Goal: Task Accomplishment & Management: Manage account settings

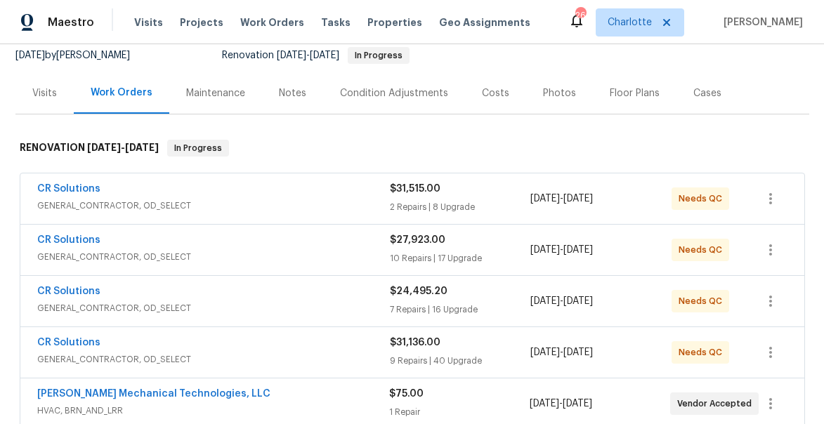
scroll to position [243, 0]
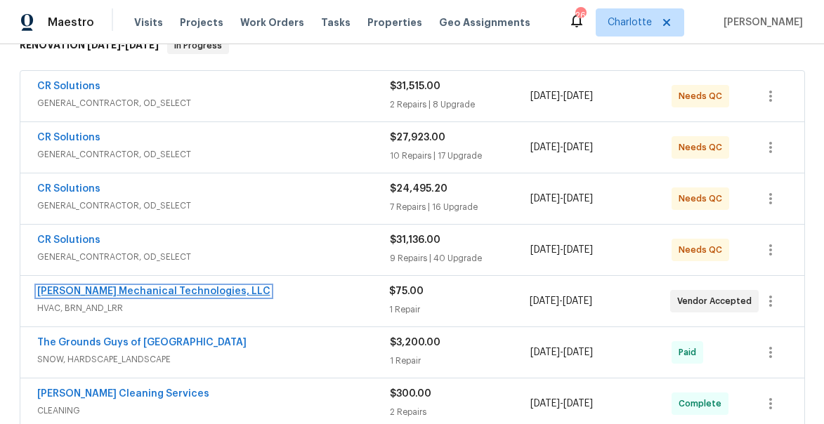
click at [115, 292] on link "Johnson's Mechanical Technologies, LLC" at bounding box center [153, 292] width 233 height 10
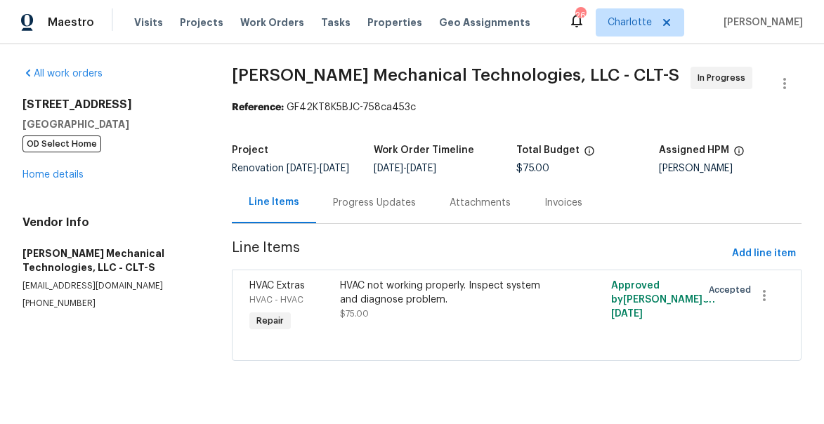
click at [382, 301] on div "HVAC not working properly. Inspect system and diagnose problem." at bounding box center [449, 293] width 218 height 28
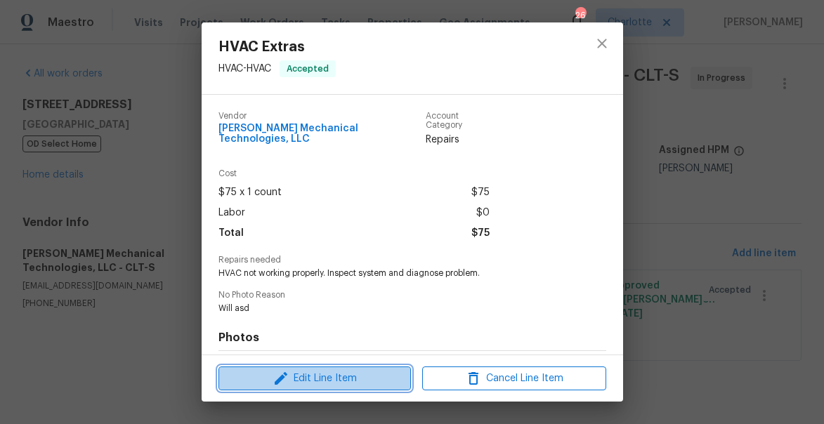
click at [354, 374] on span "Edit Line Item" at bounding box center [315, 379] width 184 height 18
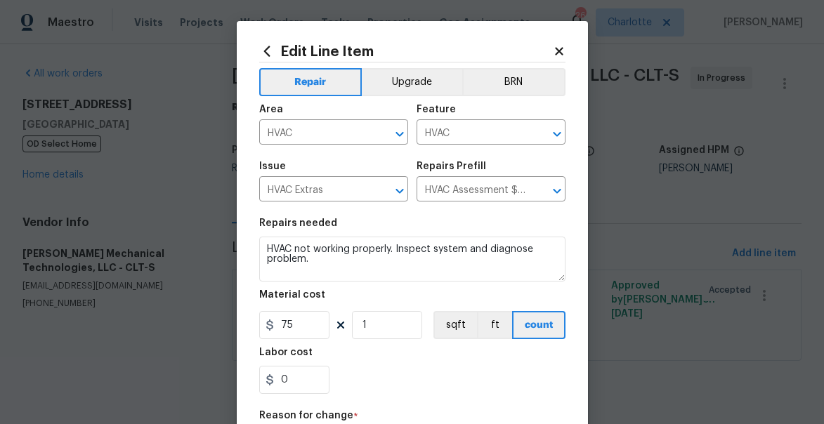
click at [563, 53] on icon at bounding box center [559, 51] width 13 height 13
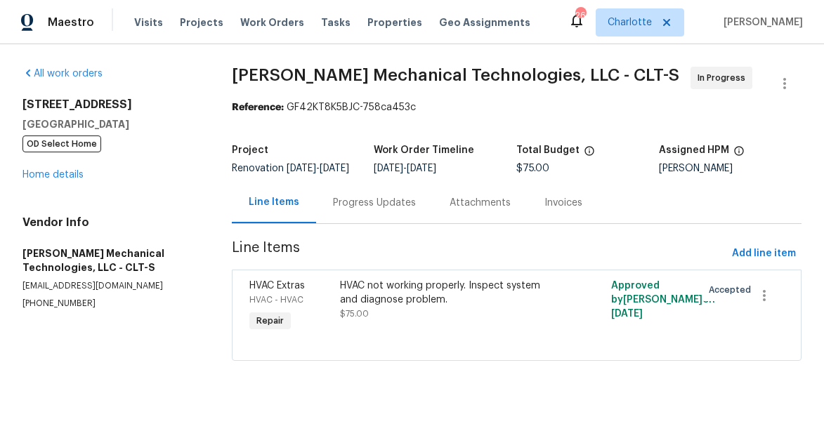
click at [70, 169] on div "3249 Harrow Pl Charlotte, NC 28205 OD Select Home Home details" at bounding box center [110, 140] width 176 height 84
click at [60, 179] on link "Home details" at bounding box center [52, 175] width 61 height 10
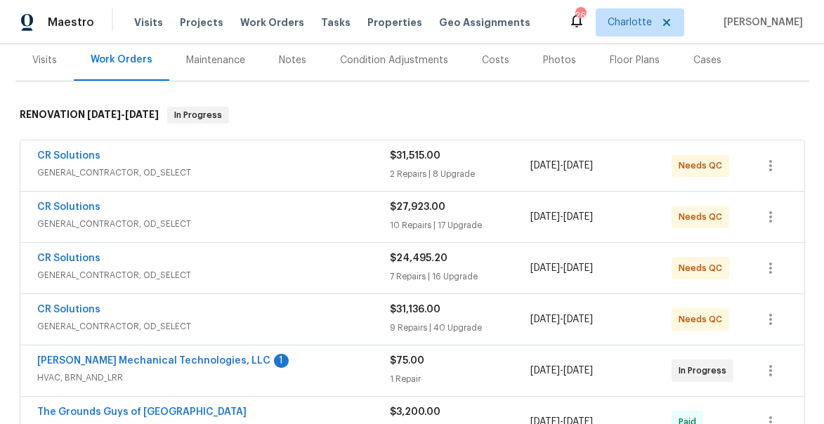
scroll to position [212, 0]
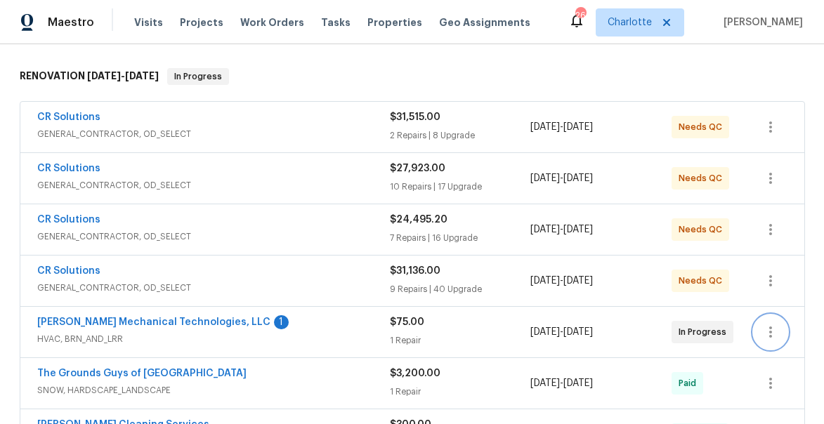
click at [769, 337] on icon "button" at bounding box center [770, 332] width 3 height 11
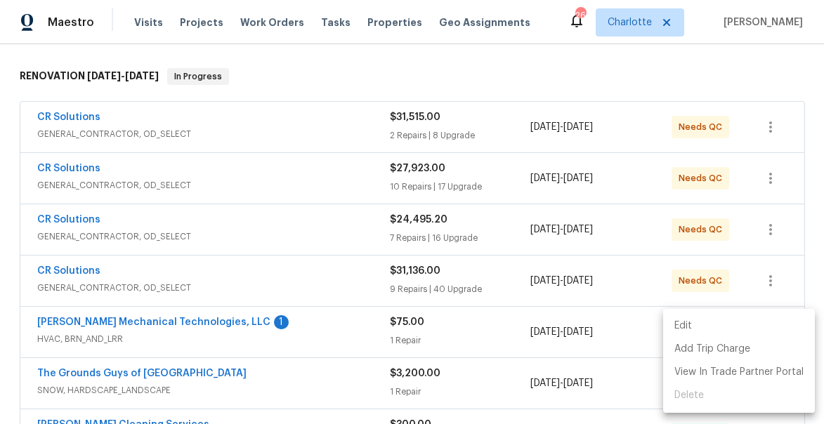
click at [735, 325] on li "Edit" at bounding box center [739, 326] width 152 height 23
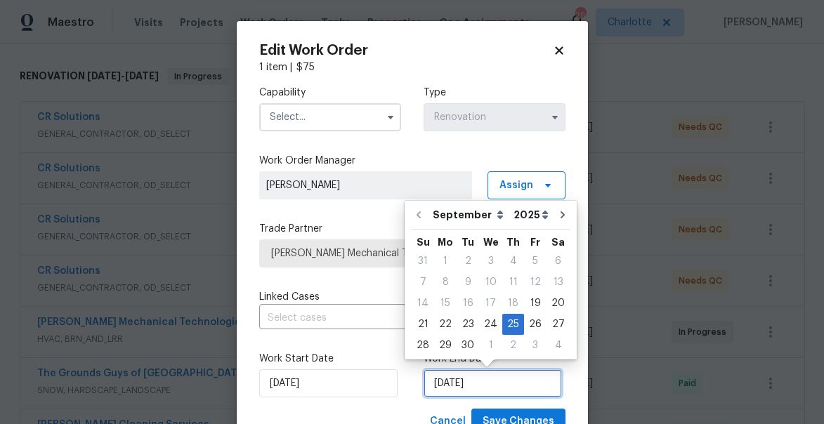
click at [495, 377] on input "[DATE]" at bounding box center [493, 384] width 138 height 28
click at [531, 343] on div "3" at bounding box center [535, 346] width 22 height 20
type input "10/3/2025"
select select "9"
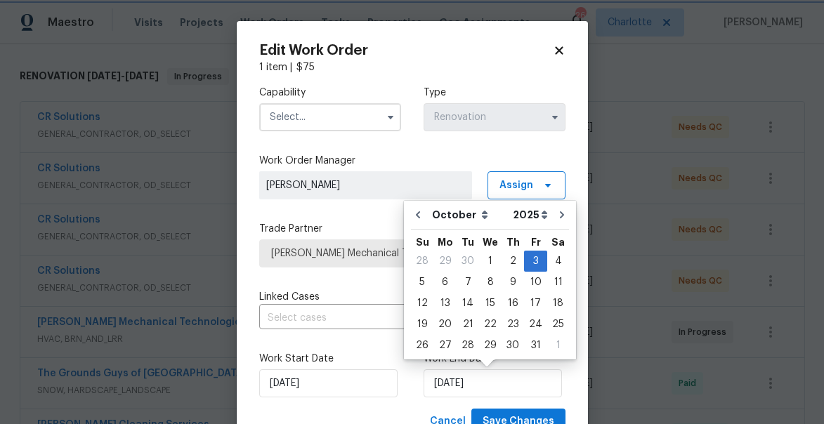
click at [564, 382] on div "10/3/2025" at bounding box center [495, 384] width 142 height 28
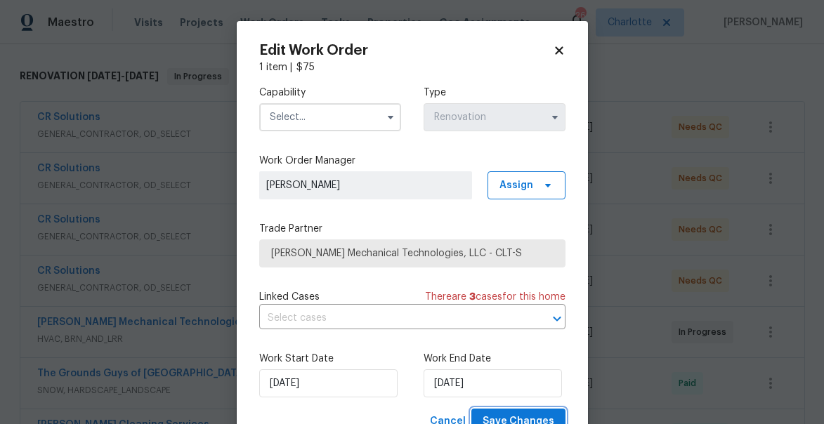
click at [546, 412] on button "Save Changes" at bounding box center [519, 422] width 94 height 26
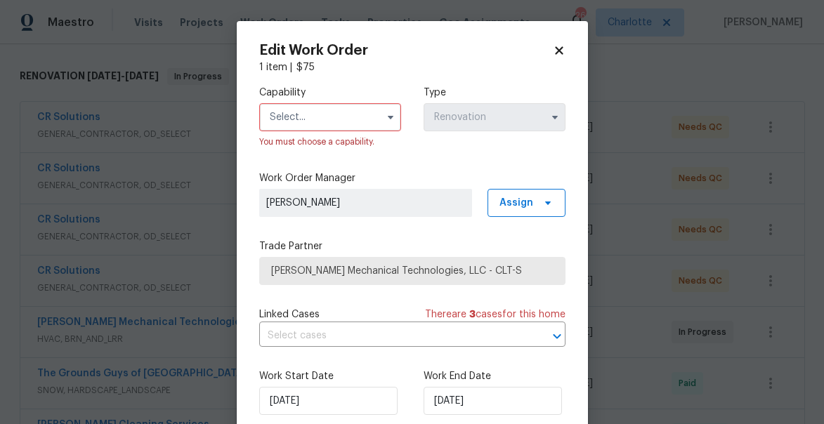
click at [316, 117] on input "text" at bounding box center [330, 117] width 142 height 28
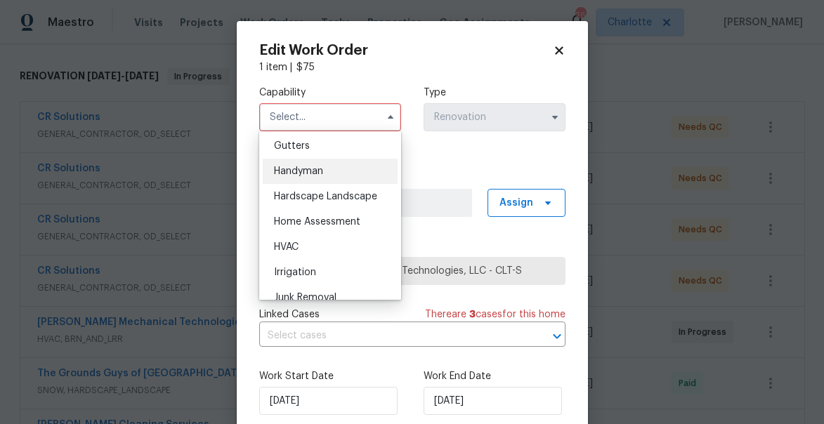
scroll to position [769, 0]
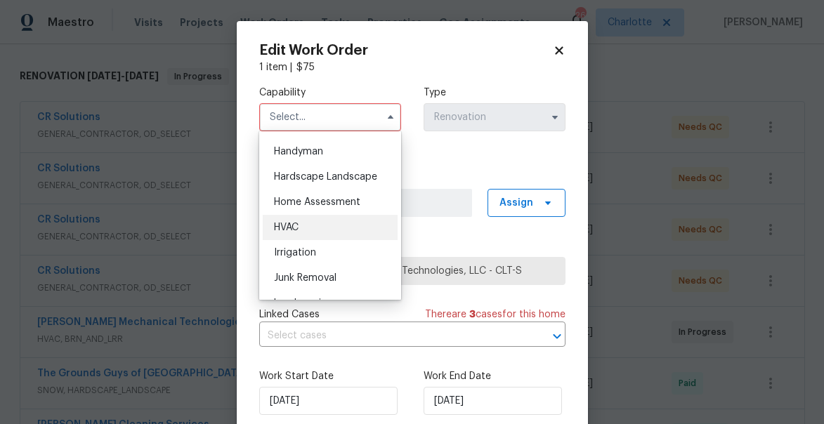
click at [292, 223] on span "HVAC" at bounding box center [286, 228] width 25 height 10
type input "HVAC"
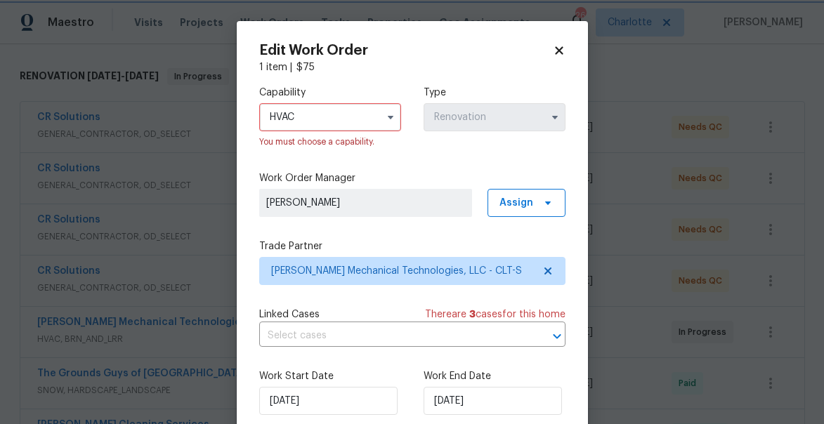
scroll to position [72, 0]
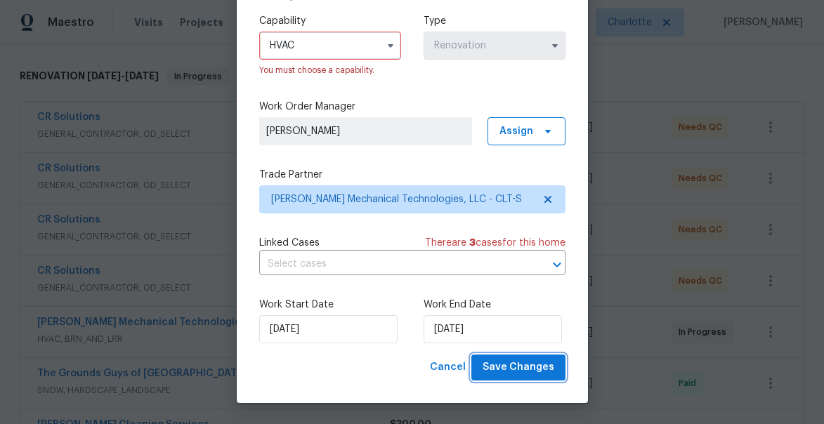
click at [519, 366] on span "Save Changes" at bounding box center [519, 368] width 72 height 18
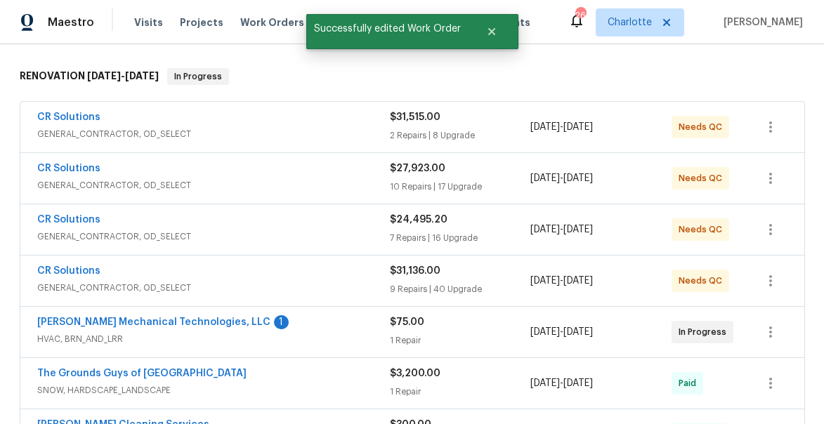
scroll to position [0, 0]
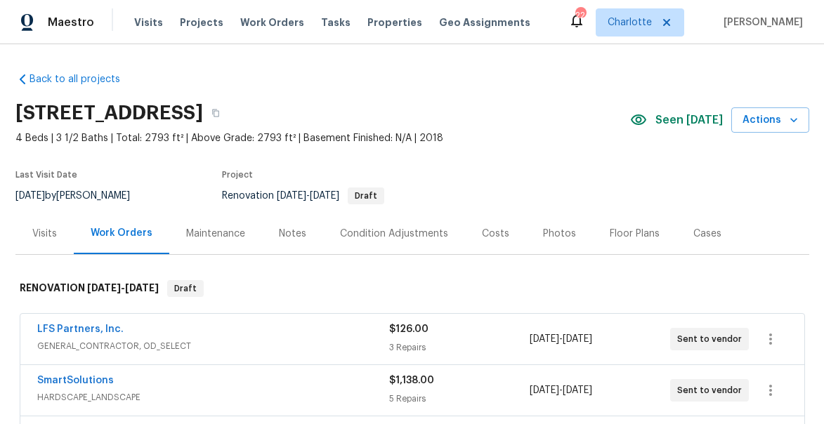
click at [299, 231] on div "Notes" at bounding box center [292, 234] width 27 height 14
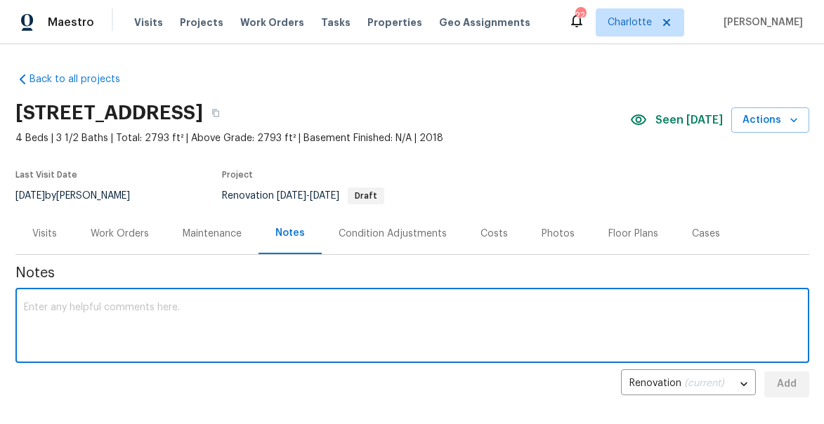
click at [329, 325] on textarea at bounding box center [412, 327] width 777 height 49
type textarea "f"
type textarea "LVP going in tomorrow, hardwood sand and refinish will start afterwards"
click at [786, 382] on span "Add" at bounding box center [787, 385] width 22 height 18
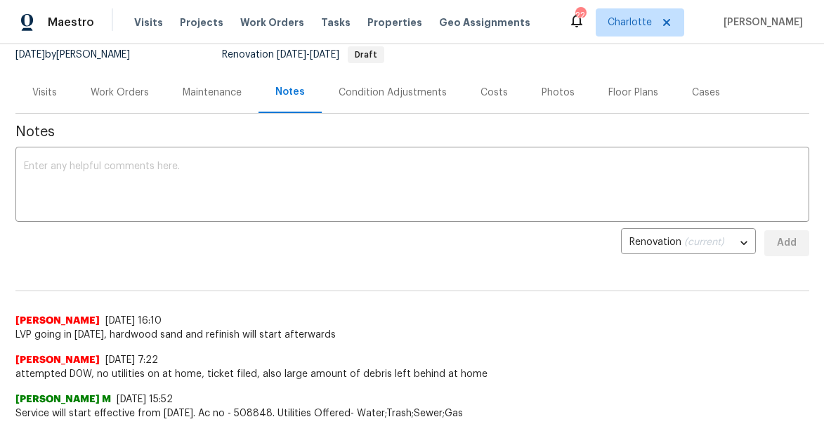
scroll to position [157, 0]
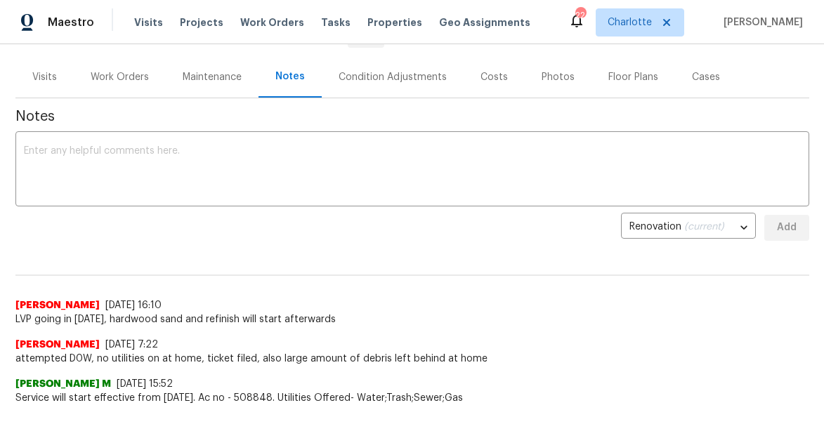
click at [226, 320] on span "LVP going in [DATE], hardwood sand and refinish will start afterwards" at bounding box center [412, 320] width 794 height 14
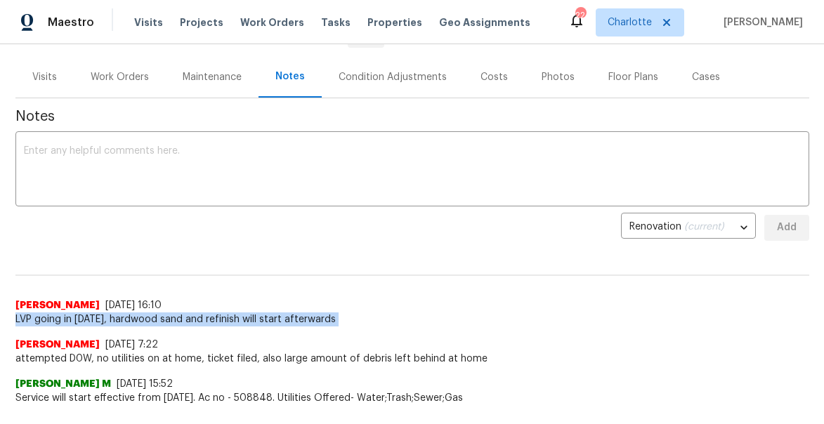
click at [226, 320] on span "LVP going in tomorrow, hardwood sand and refinish will start afterwards" at bounding box center [412, 320] width 794 height 14
copy span "LVP going in tomorrow, hardwood sand and refinish will start afterwards"
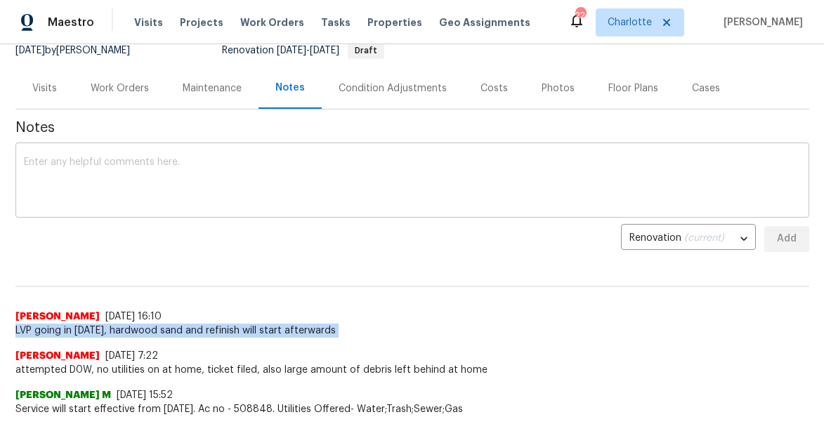
scroll to position [164, 0]
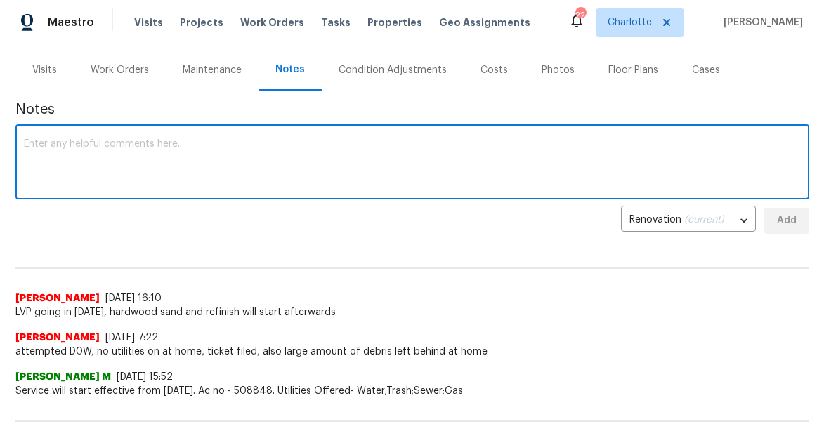
click at [118, 141] on textarea at bounding box center [412, 163] width 777 height 49
type textarea "disregard previous note, wrong home"
click at [790, 219] on span "Add" at bounding box center [787, 221] width 22 height 18
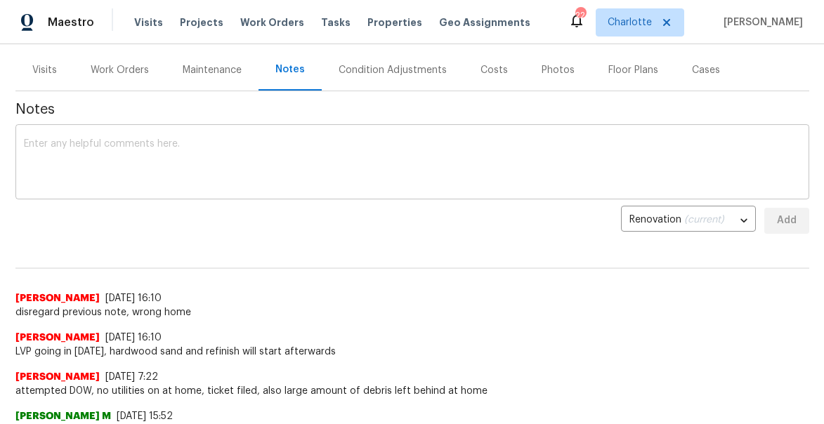
scroll to position [129, 0]
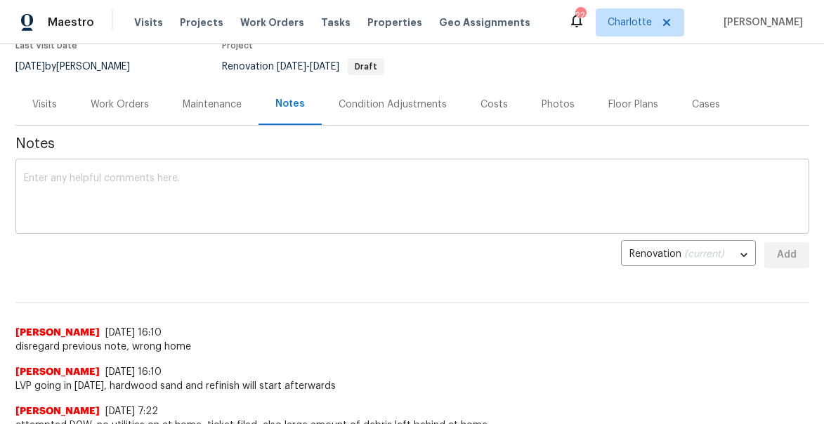
click at [193, 197] on textarea at bounding box center [412, 198] width 777 height 49
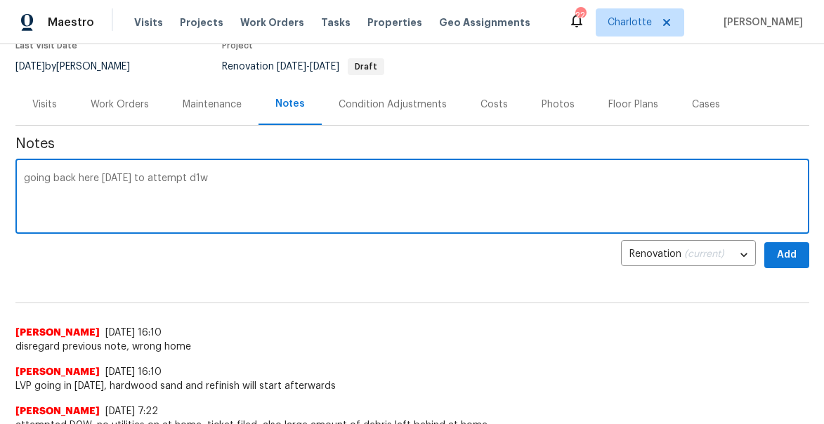
type textarea "going back here tomorrow to attempt d1w"
click at [783, 261] on span "Add" at bounding box center [787, 256] width 22 height 18
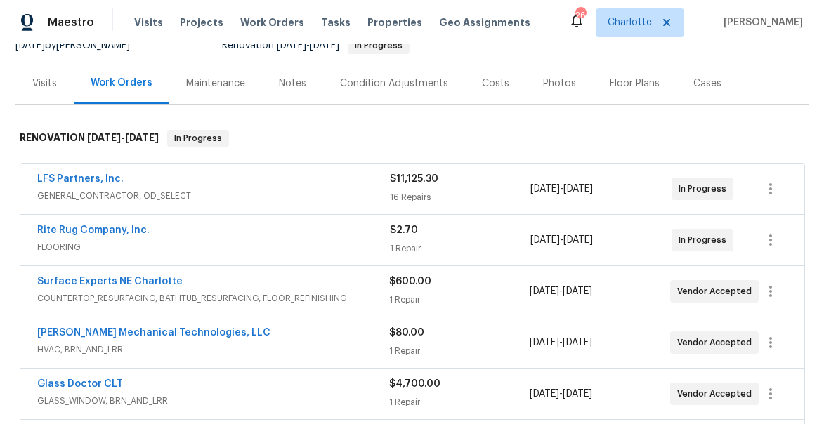
scroll to position [162, 0]
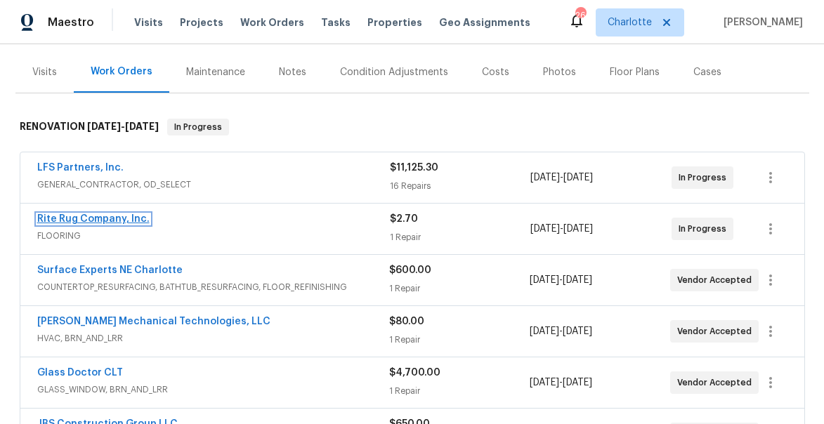
click at [86, 219] on link "Rite Rug Company, Inc." at bounding box center [93, 219] width 112 height 10
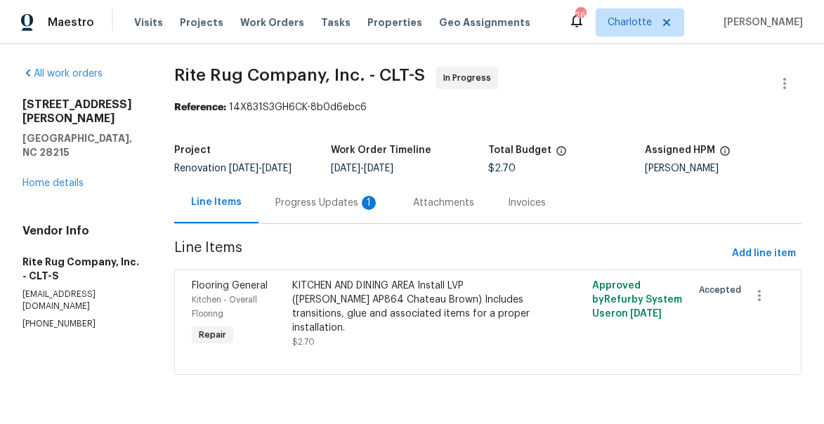
click at [329, 210] on div "Progress Updates 1" at bounding box center [327, 203] width 104 height 14
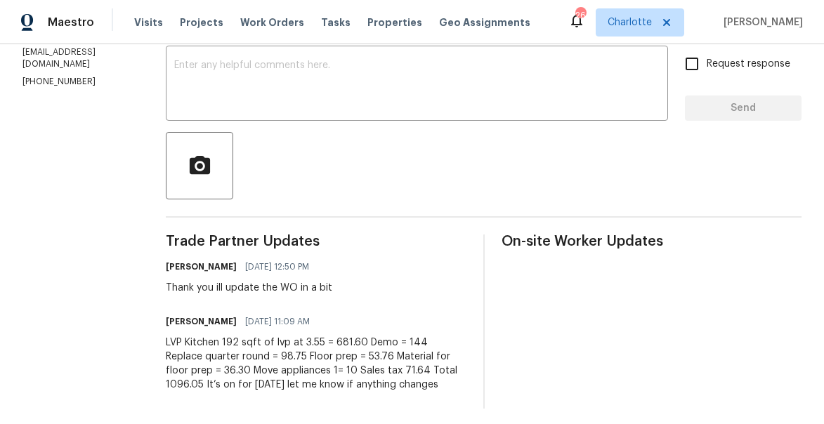
scroll to position [259, 0]
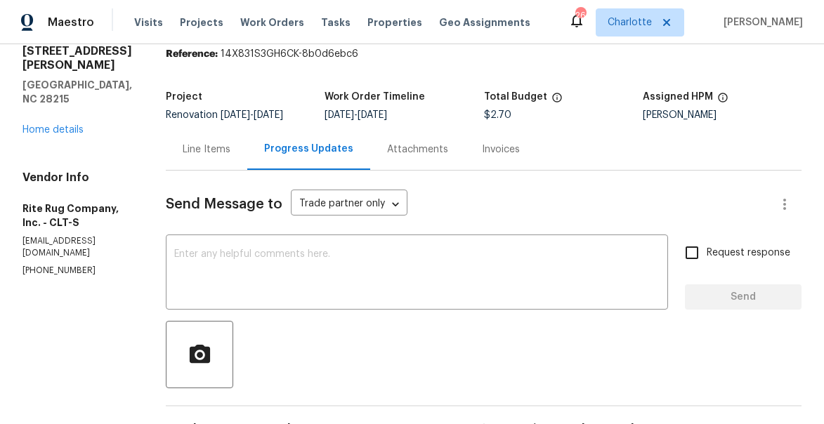
click at [228, 157] on div "Line Items" at bounding box center [207, 150] width 48 height 14
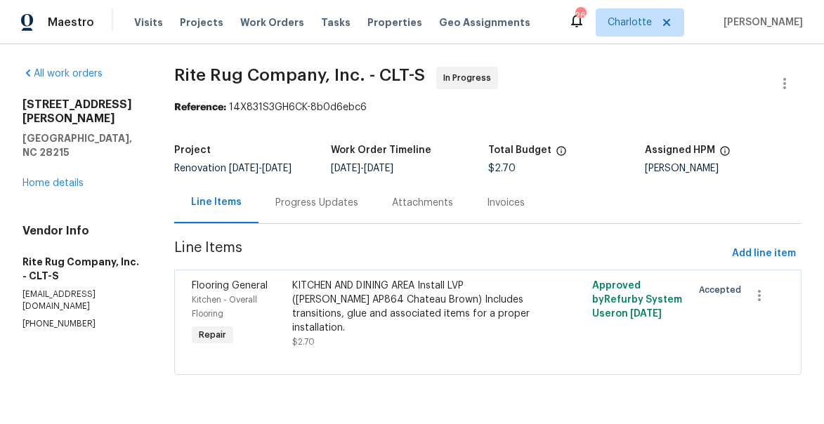
scroll to position [1, 0]
click at [334, 319] on div "KITCHEN AND DINING AREA Install LVP ([PERSON_NAME] AP864 Chateau Brown) Include…" at bounding box center [413, 307] width 242 height 56
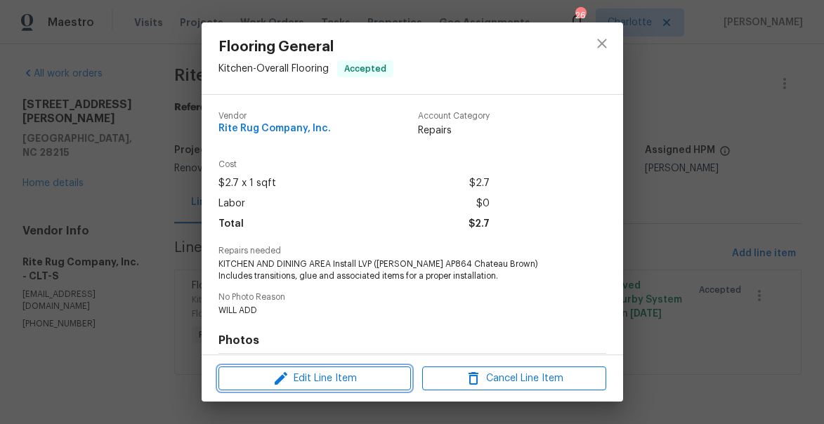
click at [316, 380] on span "Edit Line Item" at bounding box center [315, 379] width 184 height 18
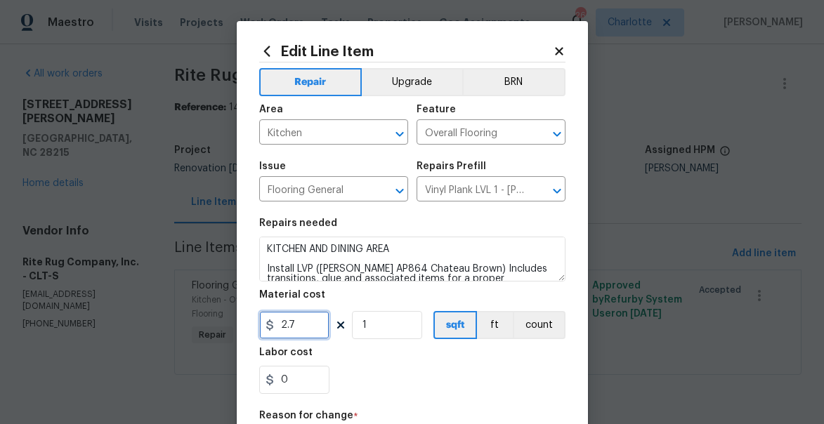
click at [303, 323] on input "2.7" at bounding box center [294, 325] width 70 height 28
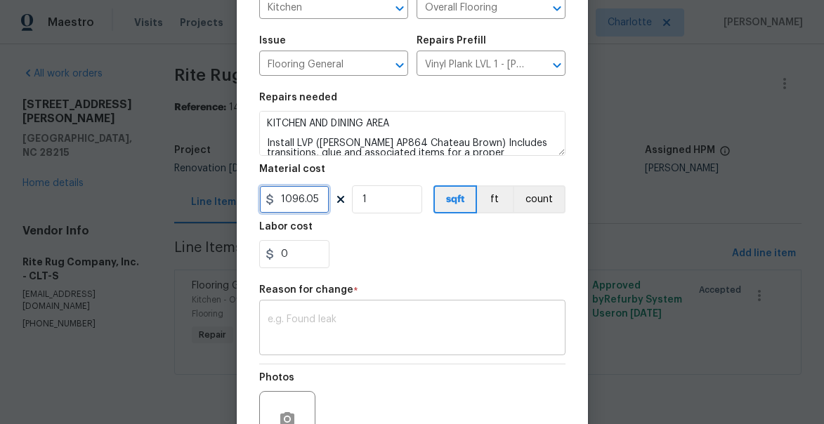
scroll to position [137, 0]
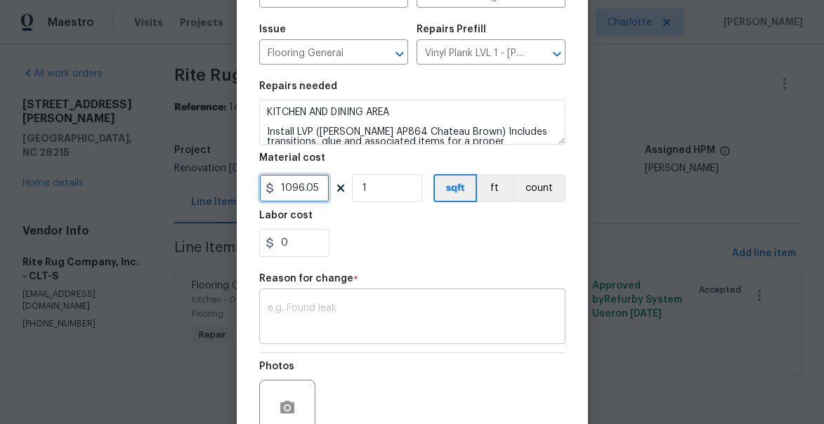
type input "1096.05"
click at [406, 306] on textarea at bounding box center [413, 319] width 290 height 30
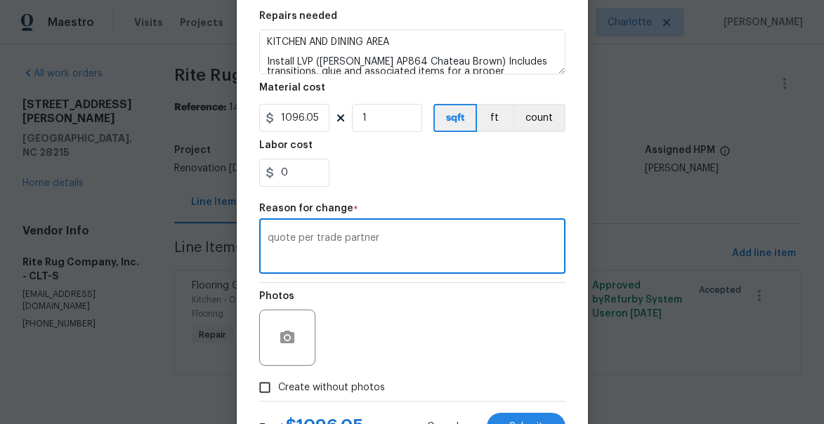
scroll to position [268, 0]
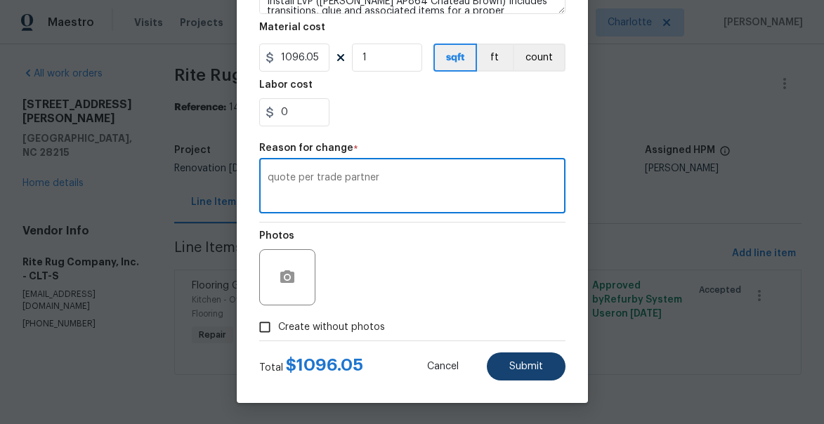
type textarea "quote per trade partner"
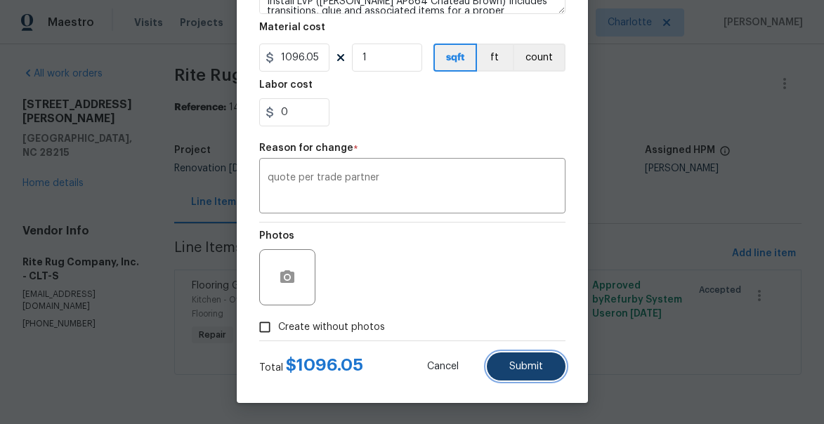
click at [536, 354] on button "Submit" at bounding box center [526, 367] width 79 height 28
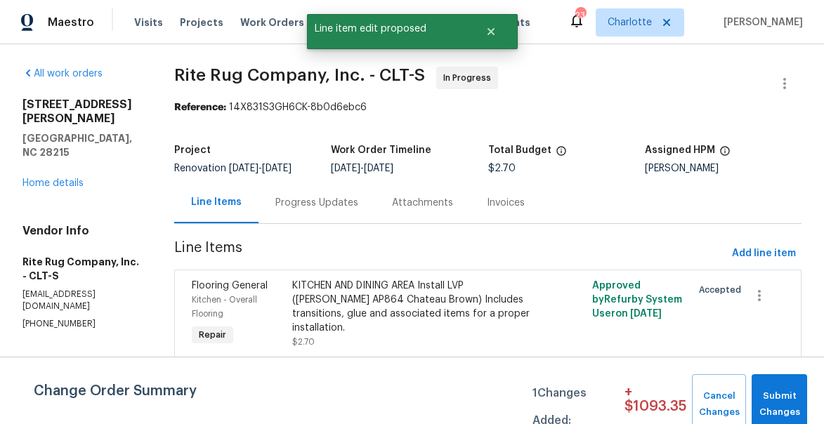
scroll to position [0, 0]
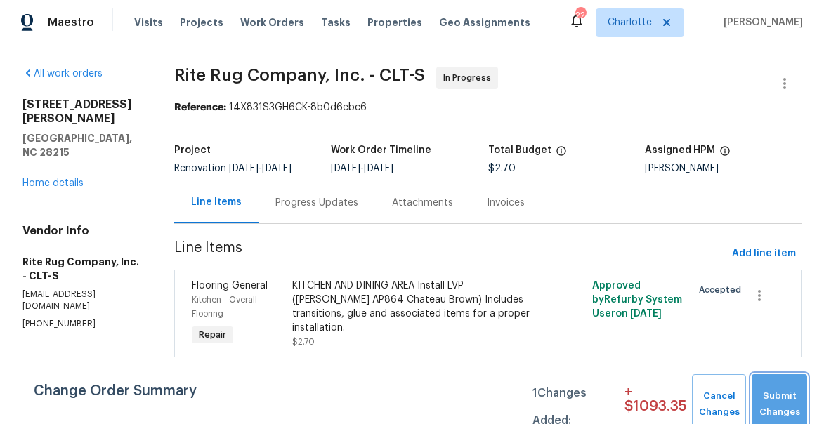
click at [772, 391] on span "Submit Changes" at bounding box center [779, 405] width 41 height 32
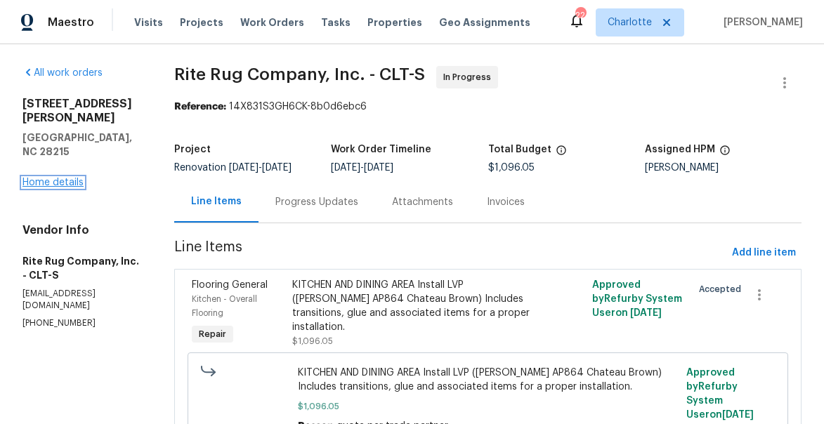
click at [79, 178] on link "Home details" at bounding box center [52, 183] width 61 height 10
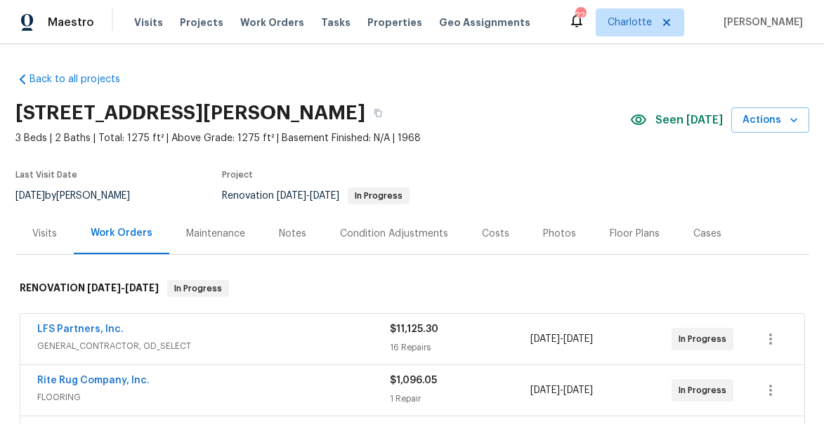
click at [278, 224] on div "Notes" at bounding box center [292, 233] width 61 height 41
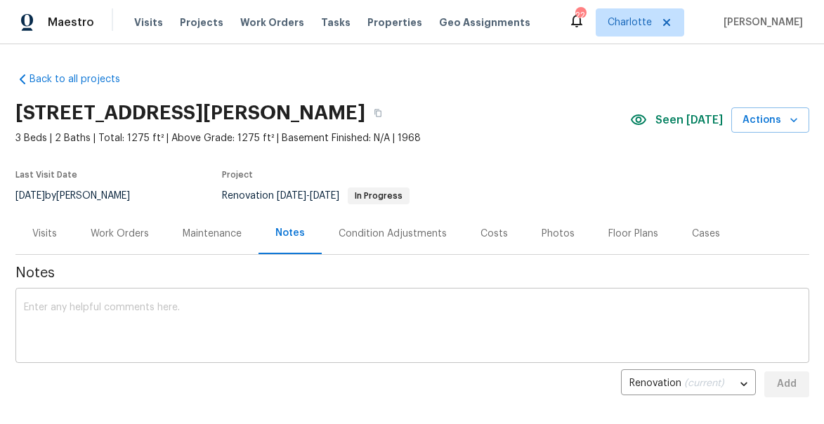
click at [302, 316] on textarea at bounding box center [412, 327] width 777 height 49
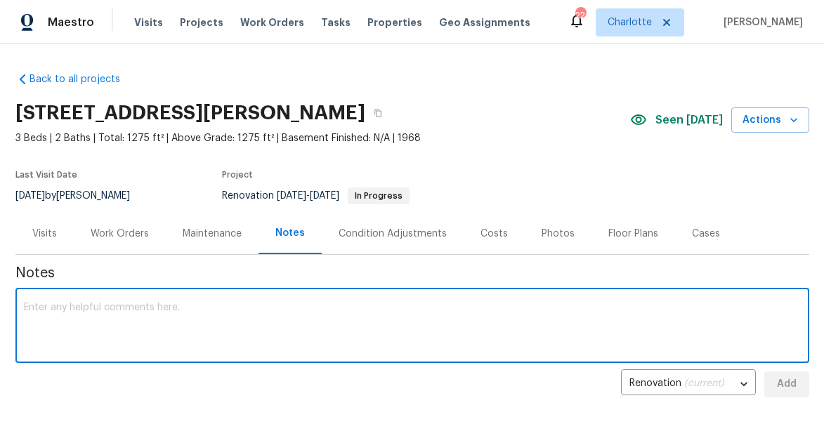
paste textarea "LVP going in tomorrow, hardwood sand and refinish will start afterwards"
type textarea "LVP going in tomorrow, hardwood sand and refinish will start afterwards"
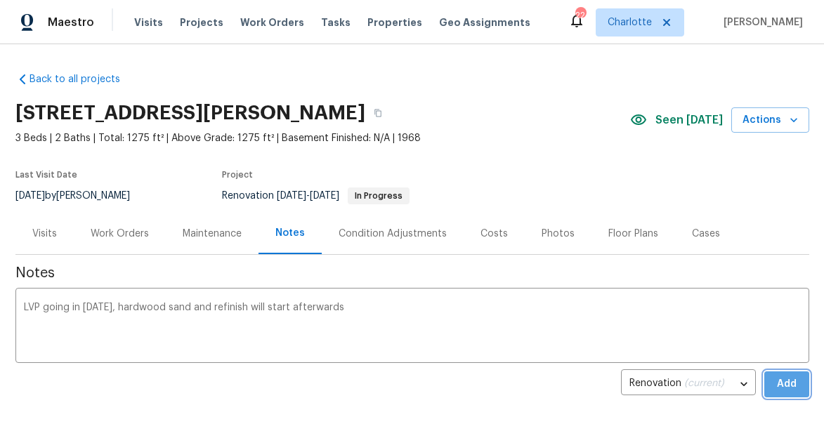
click at [791, 385] on span "Add" at bounding box center [787, 385] width 22 height 18
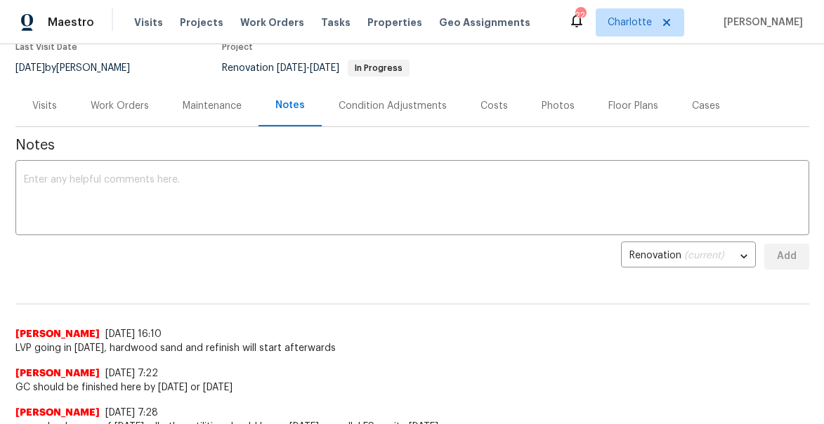
scroll to position [129, 0]
